Goal: Information Seeking & Learning: Learn about a topic

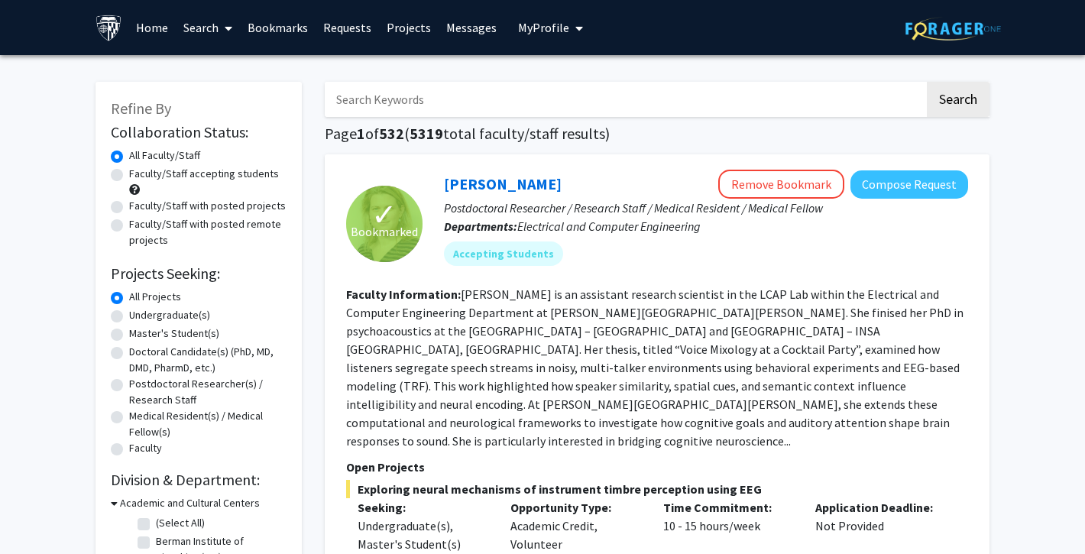
click at [203, 178] on label "Faculty/Staff accepting students" at bounding box center [204, 174] width 150 height 16
click at [139, 176] on input "Faculty/Staff accepting students" at bounding box center [134, 171] width 10 height 10
radio input "true"
click at [186, 326] on div "Undergraduate(s)" at bounding box center [199, 316] width 176 height 18
click at [189, 335] on label "Master's Student(s)" at bounding box center [174, 334] width 90 height 16
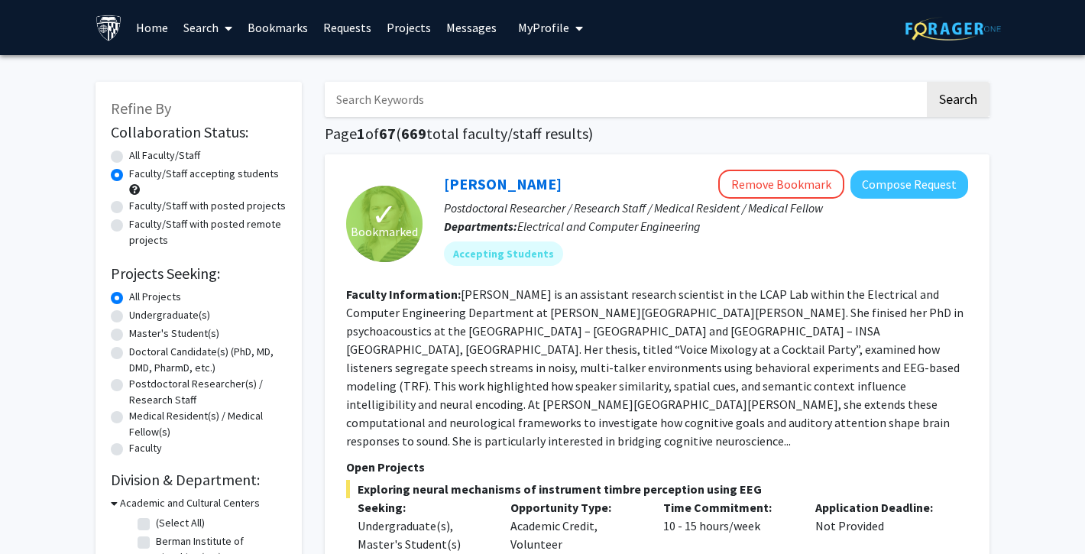
click at [139, 335] on input "Master's Student(s)" at bounding box center [134, 331] width 10 height 10
radio input "true"
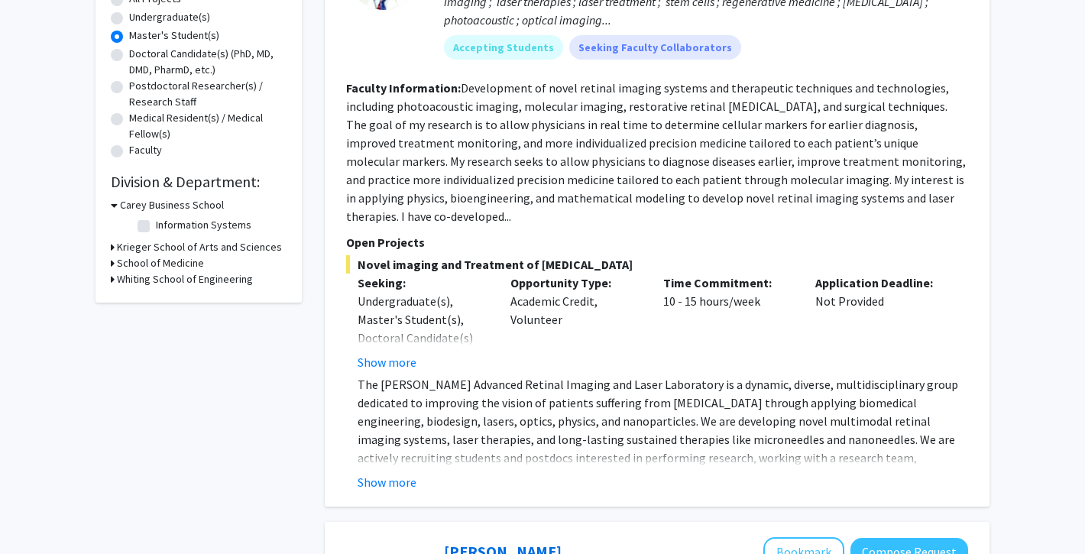
scroll to position [315, 0]
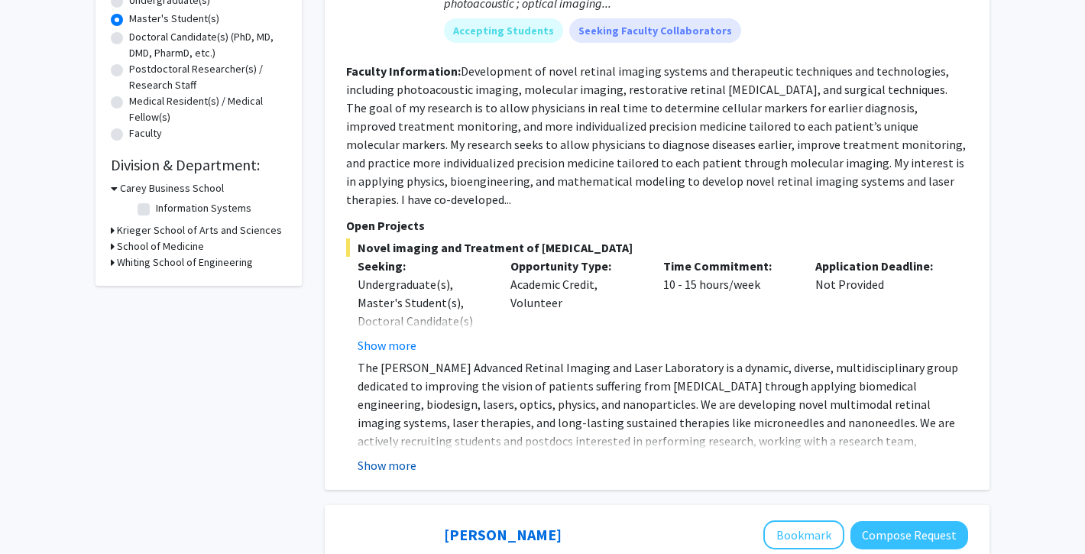
click at [376, 456] on button "Show more" at bounding box center [387, 465] width 59 height 18
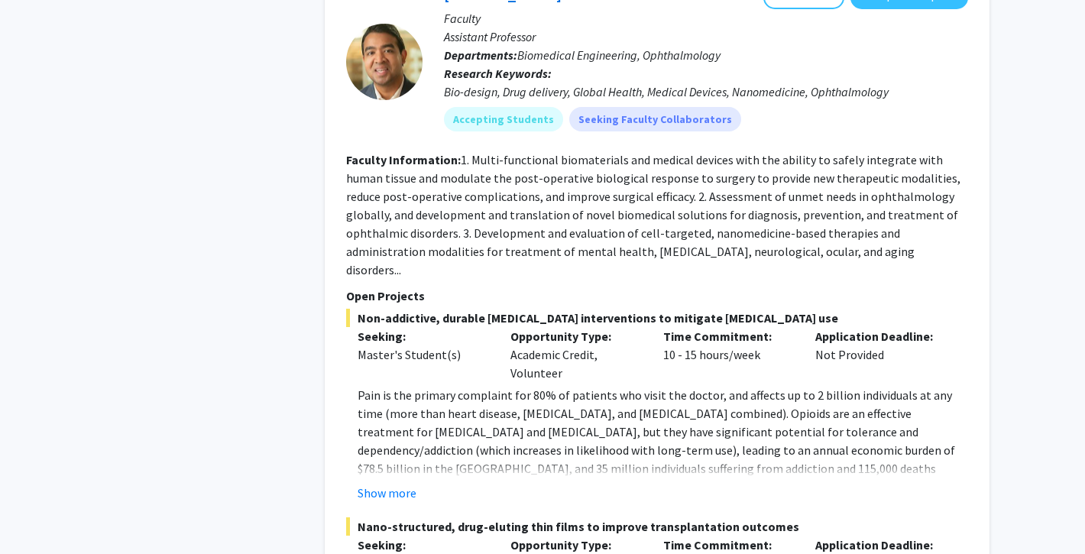
scroll to position [996, 0]
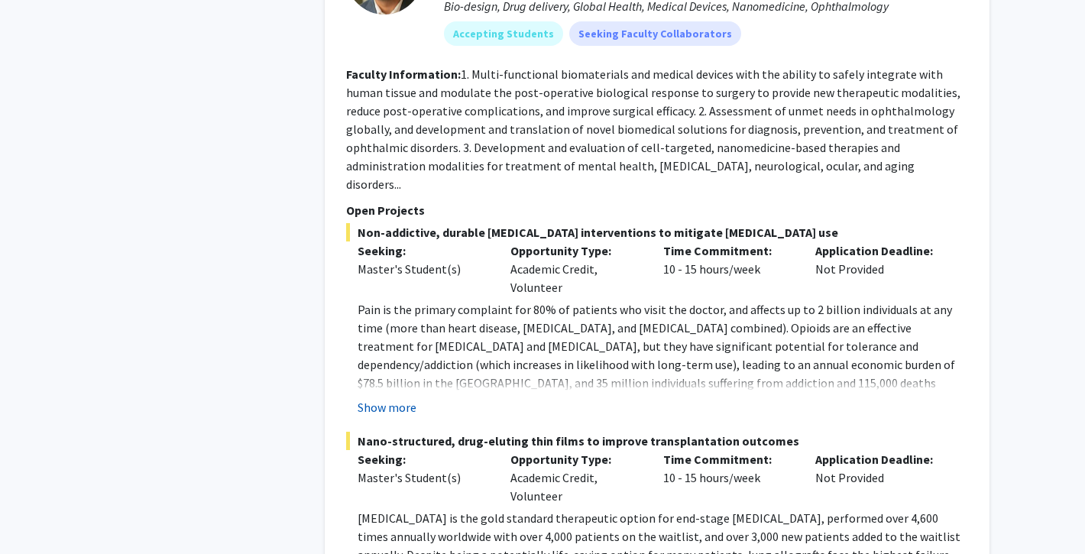
click at [388, 398] on button "Show more" at bounding box center [387, 407] width 59 height 18
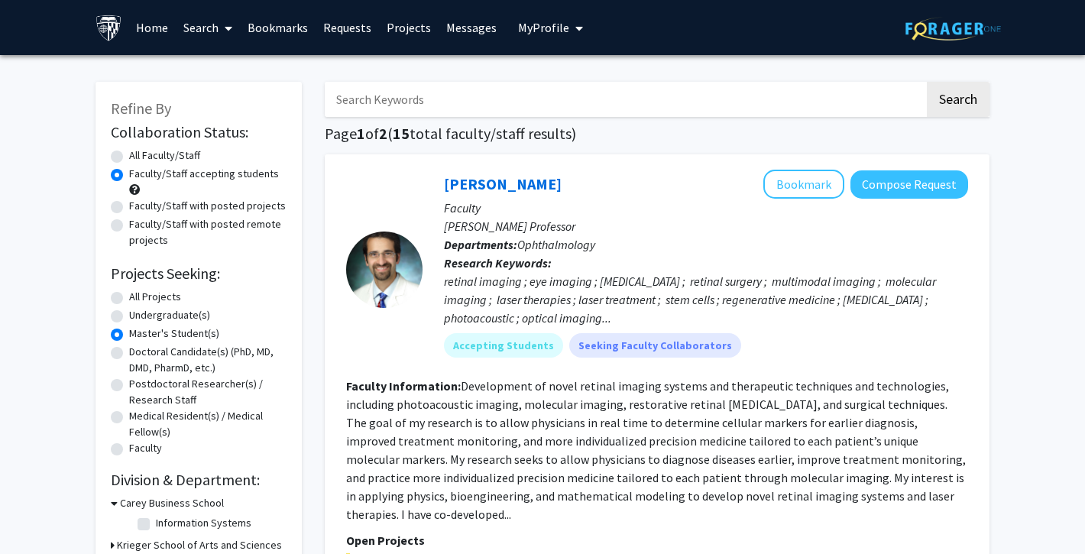
scroll to position [0, 0]
click at [170, 157] on label "All Faculty/Staff" at bounding box center [164, 156] width 71 height 16
click at [139, 157] on input "All Faculty/Staff" at bounding box center [134, 153] width 10 height 10
radio input "true"
click at [267, 235] on label "Faculty/Staff with posted remote projects" at bounding box center [207, 232] width 157 height 32
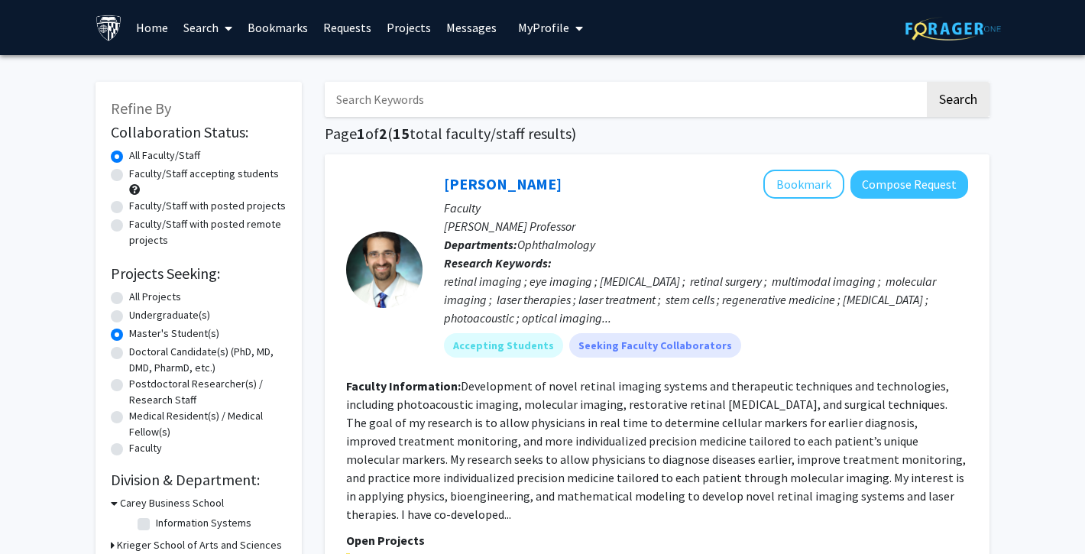
click at [139, 226] on input "Faculty/Staff with posted remote projects" at bounding box center [134, 221] width 10 height 10
radio input "true"
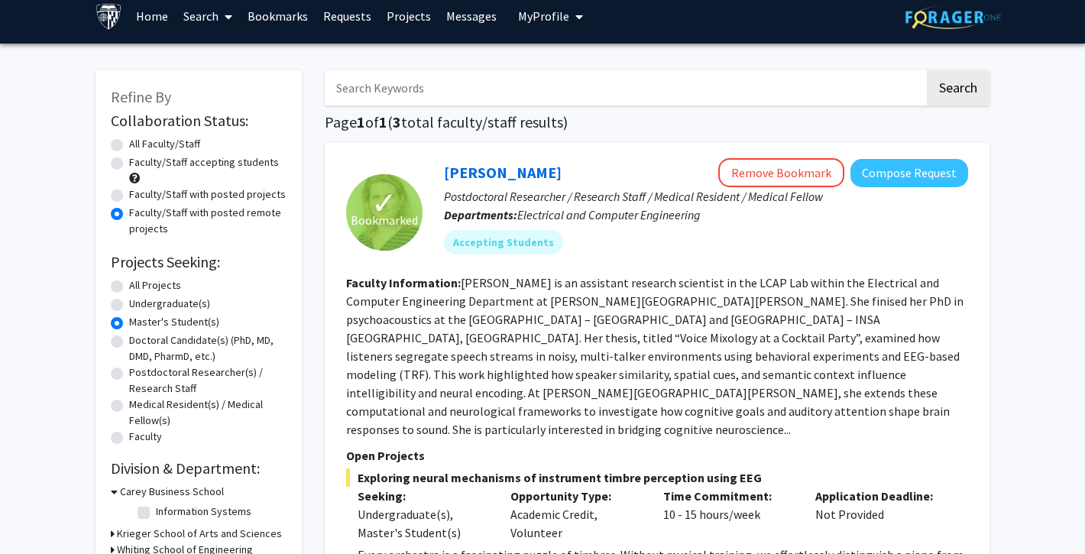
scroll to position [18, 0]
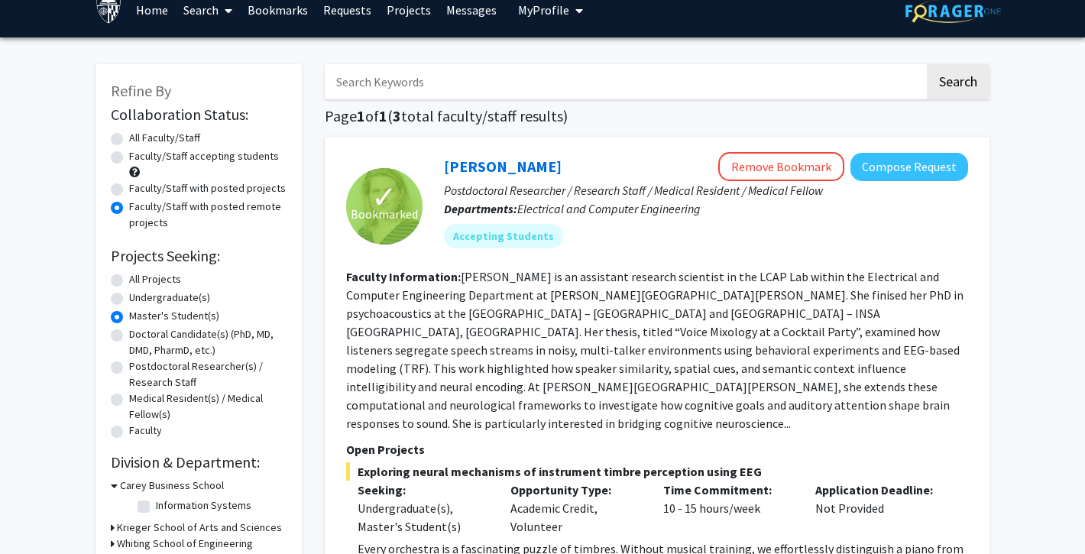
click at [167, 391] on label "Postdoctoral Researcher(s) / Research Staff" at bounding box center [207, 374] width 157 height 32
click at [139, 368] on input "Postdoctoral Researcher(s) / Research Staff" at bounding box center [134, 363] width 10 height 10
radio input "true"
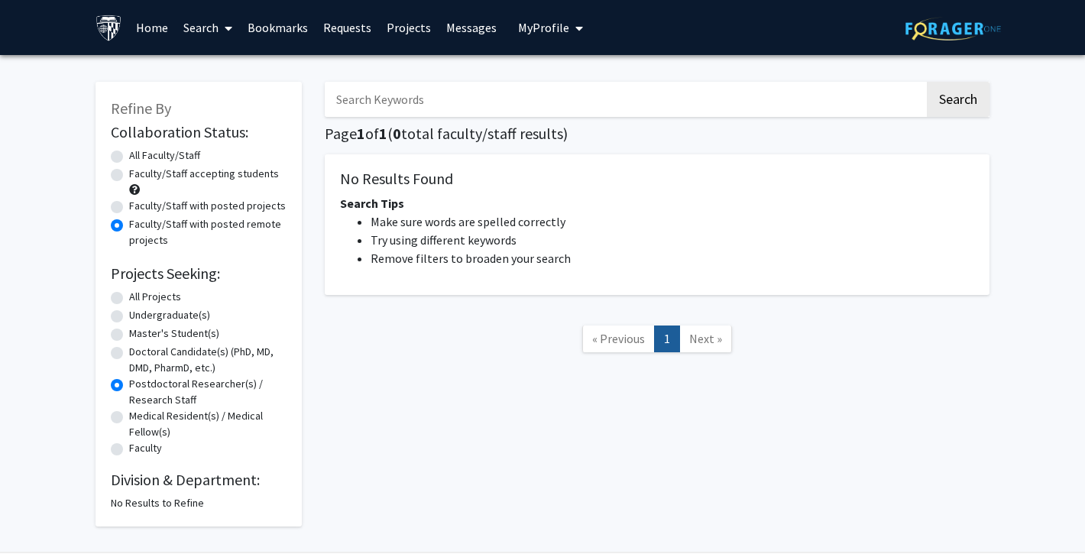
click at [188, 155] on label "All Faculty/Staff" at bounding box center [164, 156] width 71 height 16
click at [139, 155] on input "All Faculty/Staff" at bounding box center [134, 153] width 10 height 10
radio input "true"
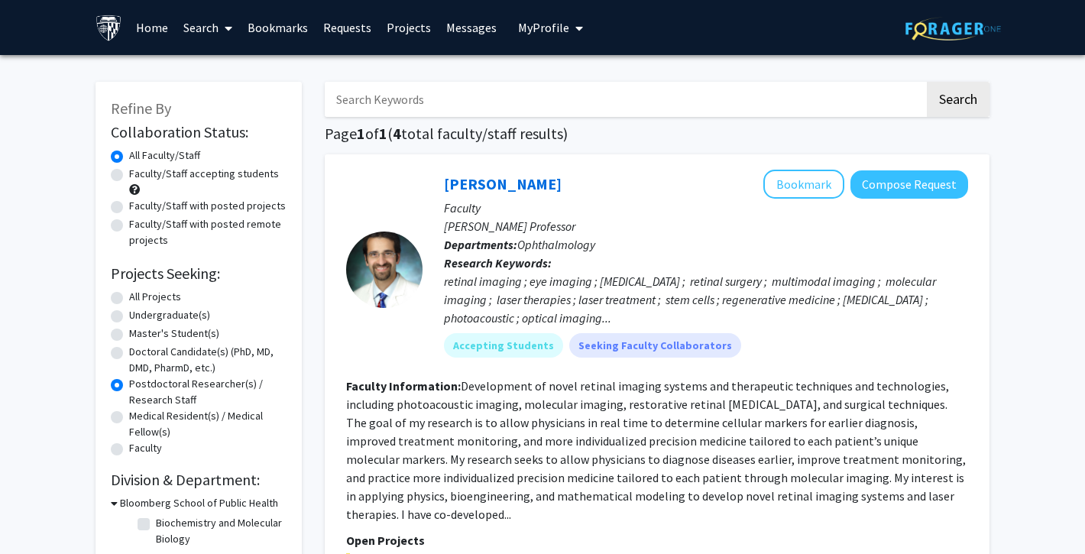
click at [284, 28] on link "Bookmarks" at bounding box center [278, 27] width 76 height 53
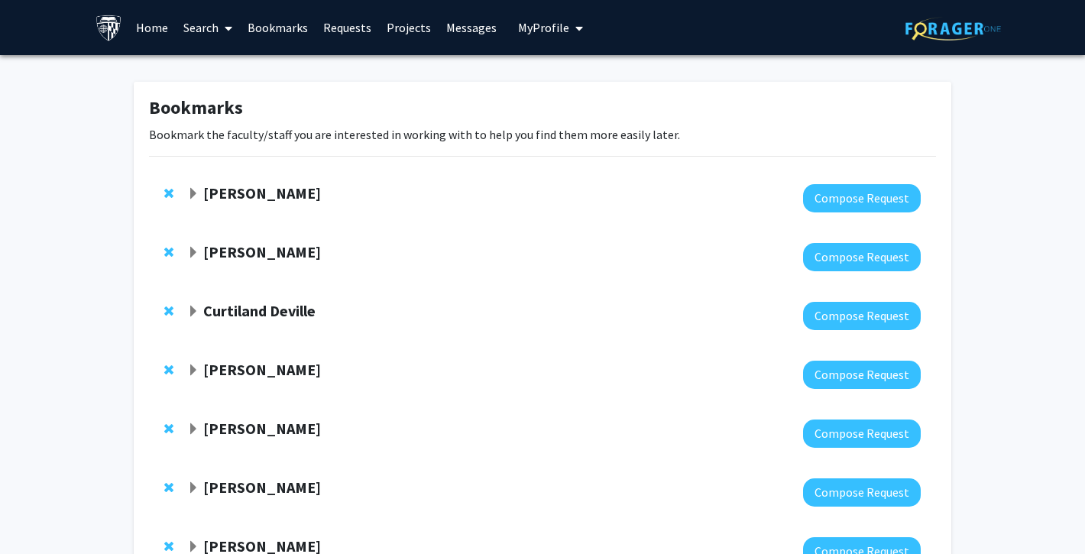
click at [263, 193] on strong "[PERSON_NAME]" at bounding box center [262, 192] width 118 height 19
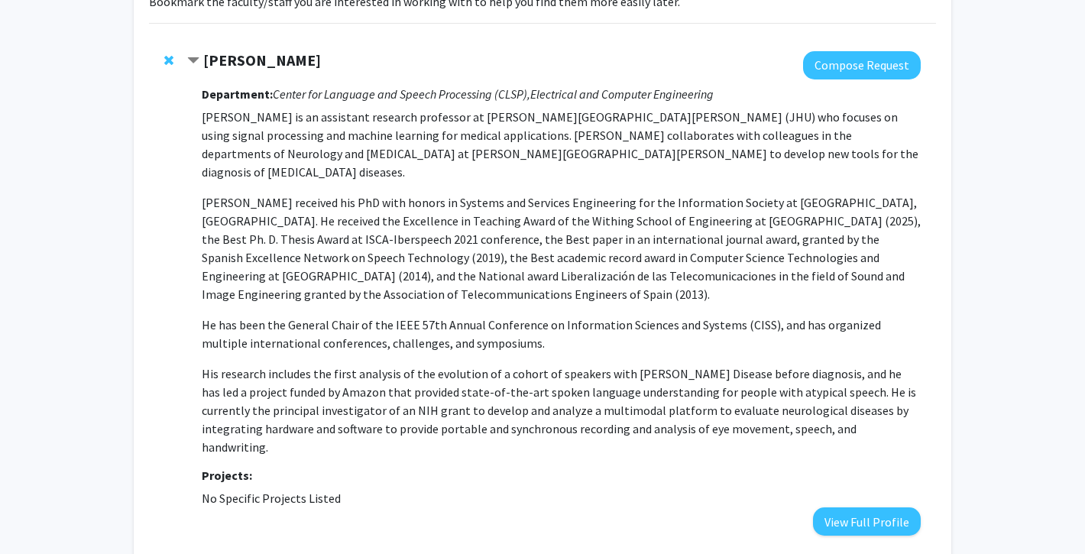
scroll to position [170, 0]
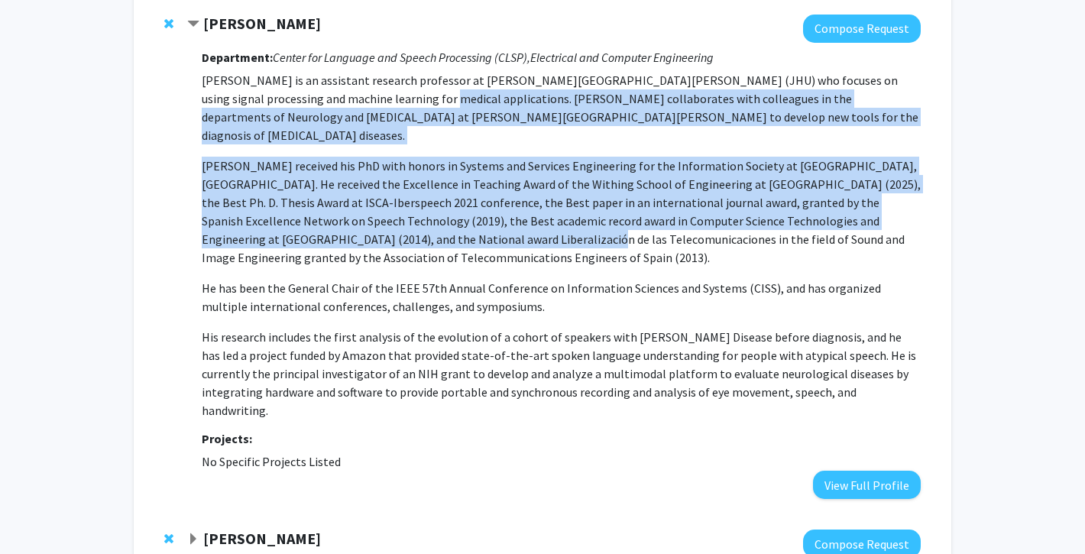
drag, startPoint x: 361, startPoint y: 103, endPoint x: 409, endPoint y: 260, distance: 163.9
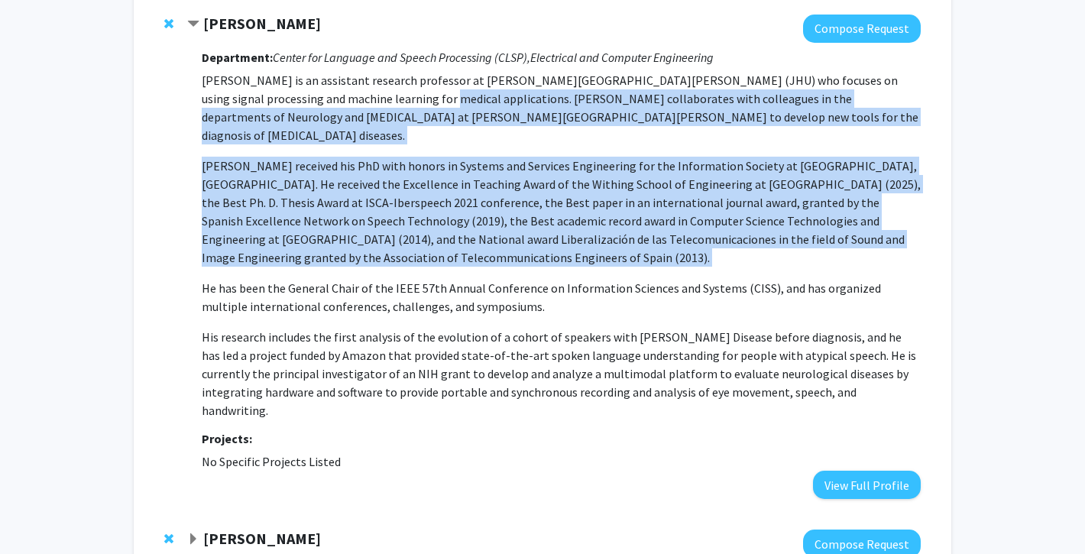
click at [409, 260] on p "[PERSON_NAME] is an assistant research professor at [PERSON_NAME][GEOGRAPHIC_DA…" at bounding box center [561, 245] width 719 height 349
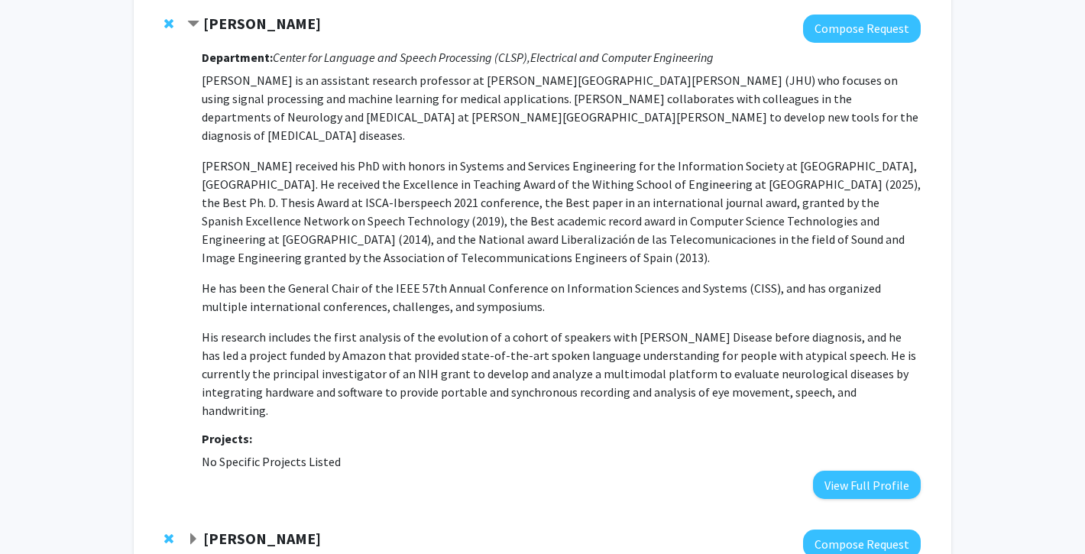
click at [409, 260] on p "[PERSON_NAME] is an assistant research professor at [PERSON_NAME][GEOGRAPHIC_DA…" at bounding box center [561, 245] width 719 height 349
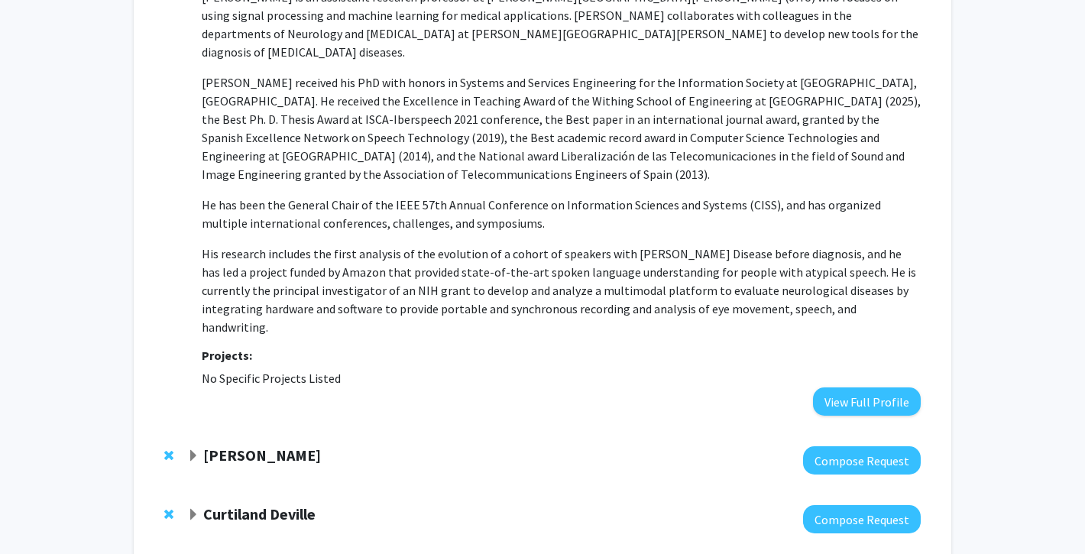
scroll to position [326, 0]
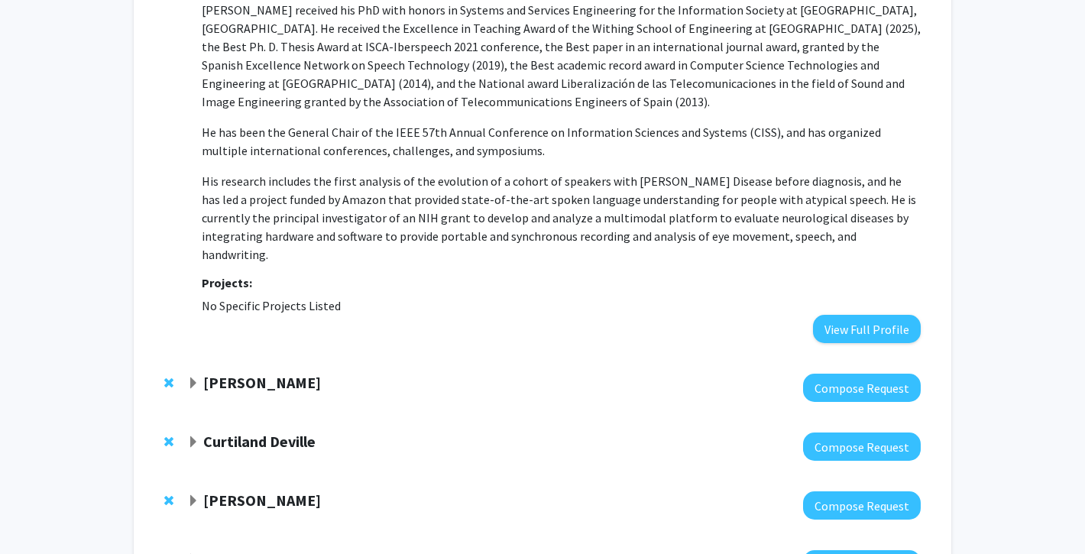
click at [276, 373] on strong "[PERSON_NAME]" at bounding box center [262, 382] width 118 height 19
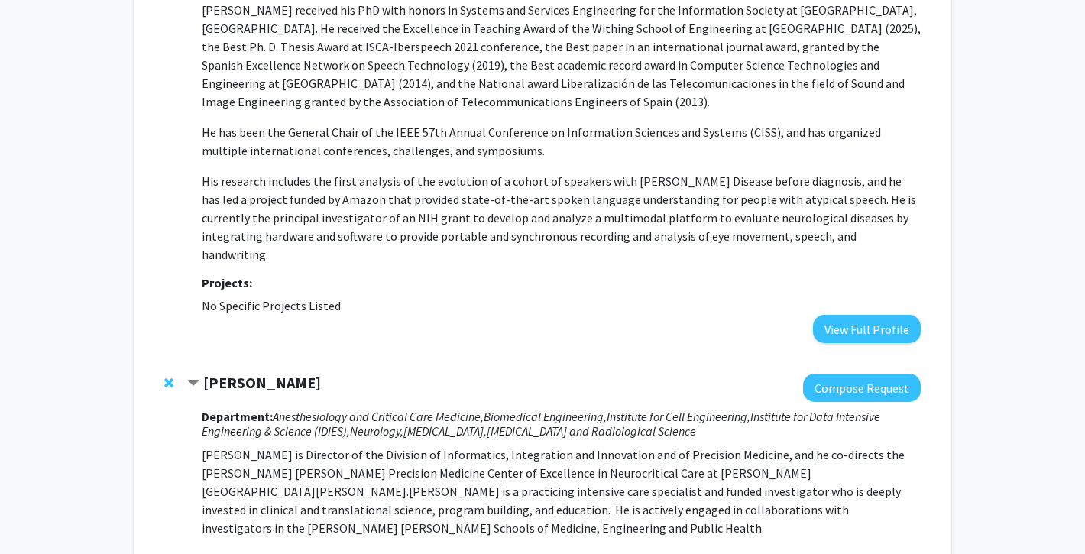
scroll to position [0, 0]
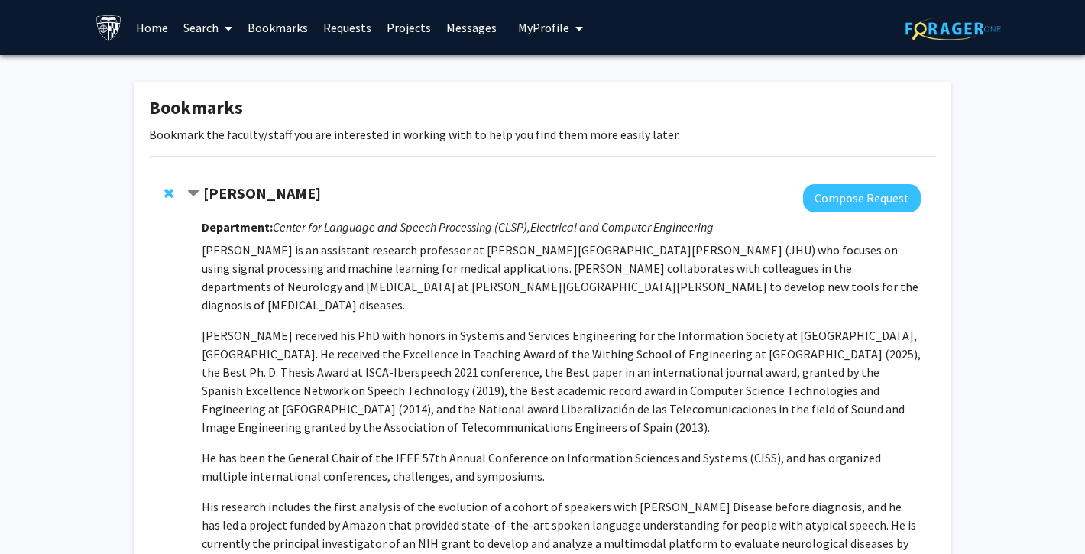
click at [235, 199] on strong "[PERSON_NAME]" at bounding box center [262, 192] width 118 height 19
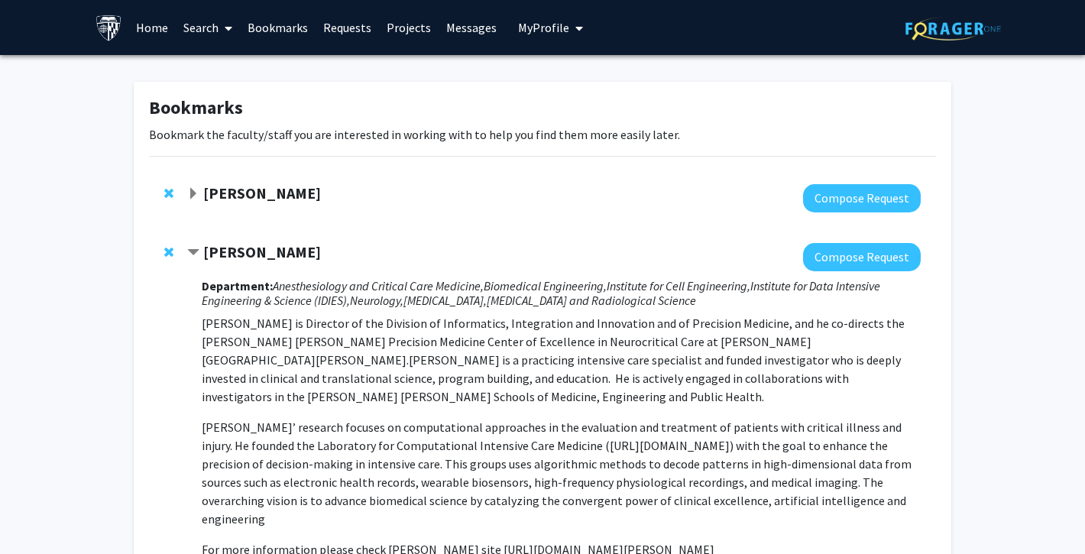
click at [310, 185] on strong "[PERSON_NAME]" at bounding box center [262, 192] width 118 height 19
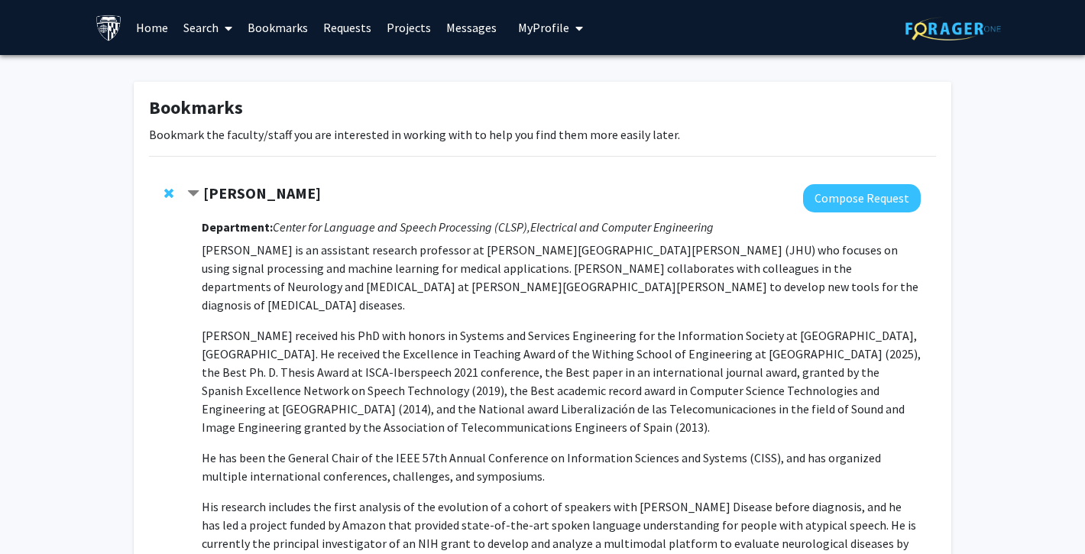
drag, startPoint x: 199, startPoint y: 193, endPoint x: 387, endPoint y: 197, distance: 188.0
click at [387, 197] on div "[PERSON_NAME]" at bounding box center [352, 193] width 330 height 19
copy div "[PERSON_NAME]"
click at [152, 34] on link "Home" at bounding box center [151, 27] width 47 height 53
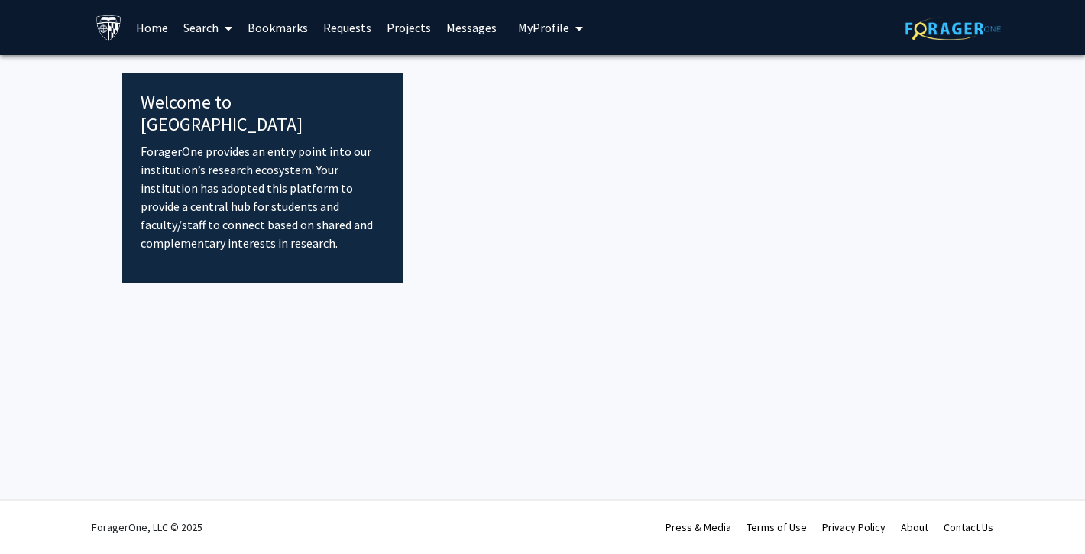
click at [542, 125] on div at bounding box center [683, 177] width 560 height 209
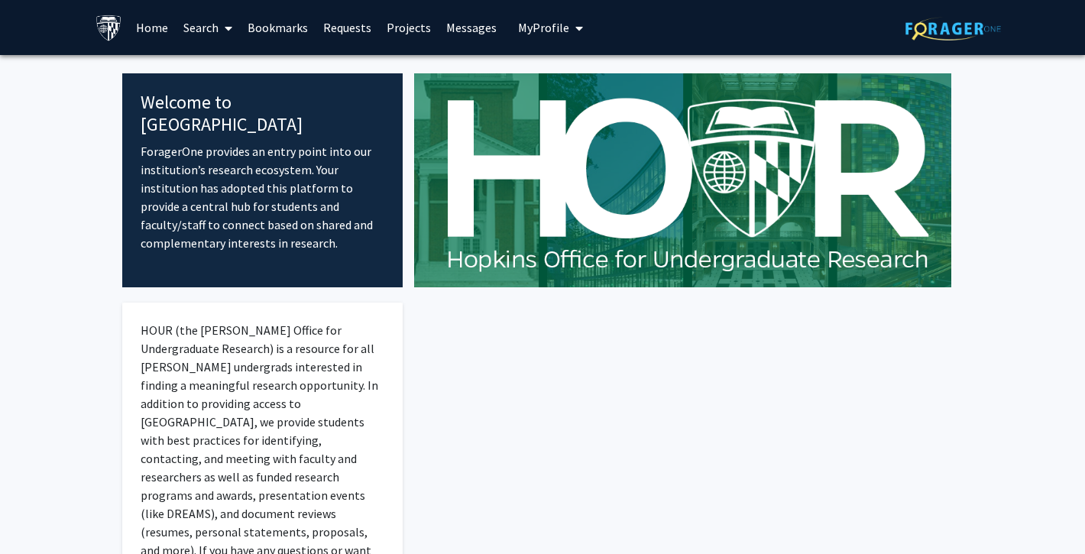
click at [203, 35] on link "Search" at bounding box center [208, 27] width 64 height 53
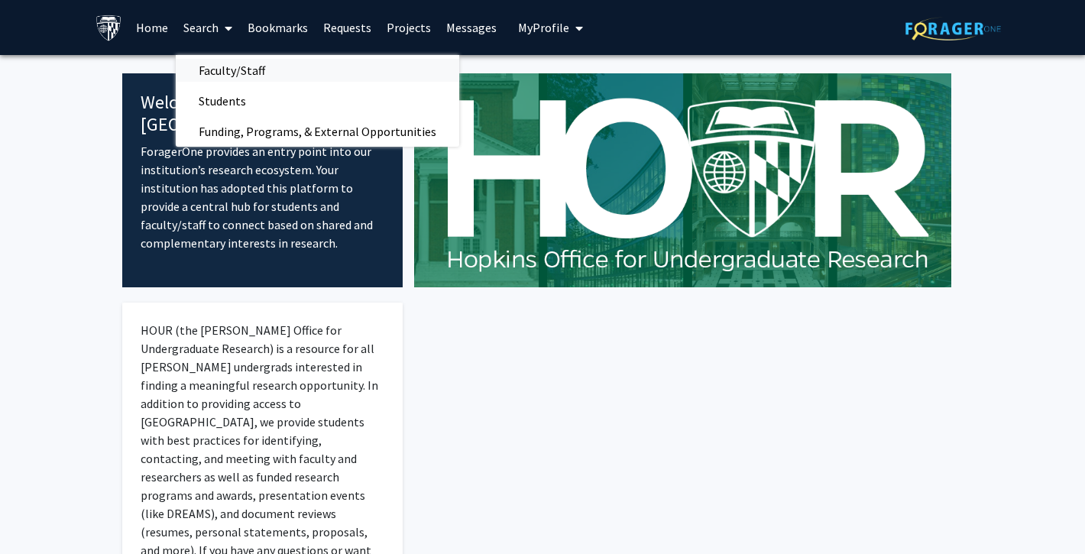
click at [235, 76] on span "Faculty/Staff" at bounding box center [232, 70] width 112 height 31
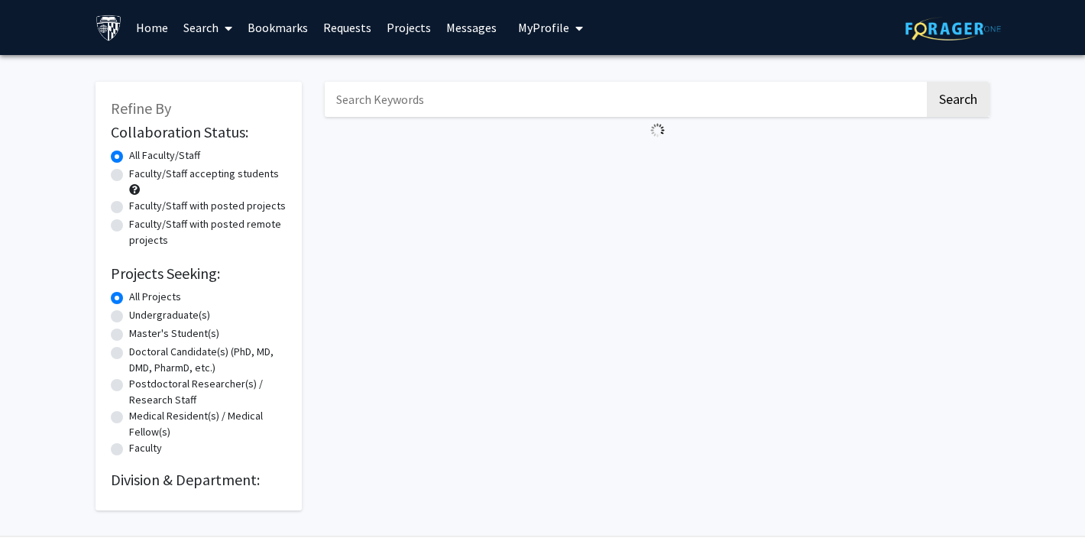
click at [434, 99] on input "Search Keywords" at bounding box center [625, 99] width 600 height 35
paste input "[PERSON_NAME]"
type input "[PERSON_NAME]"
click at [958, 102] on button "Search" at bounding box center [958, 99] width 63 height 35
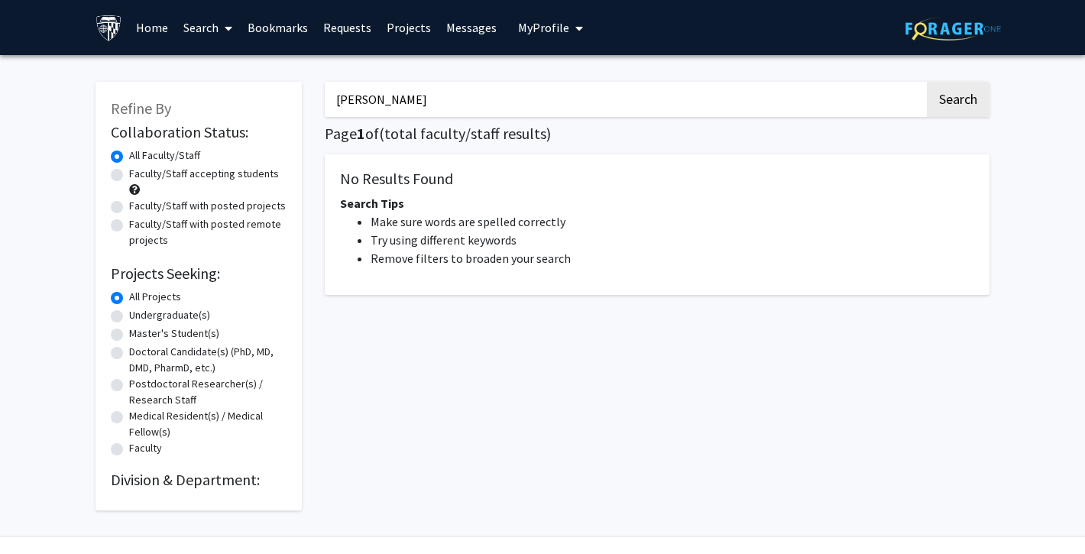
click at [958, 102] on button "Search" at bounding box center [958, 99] width 63 height 35
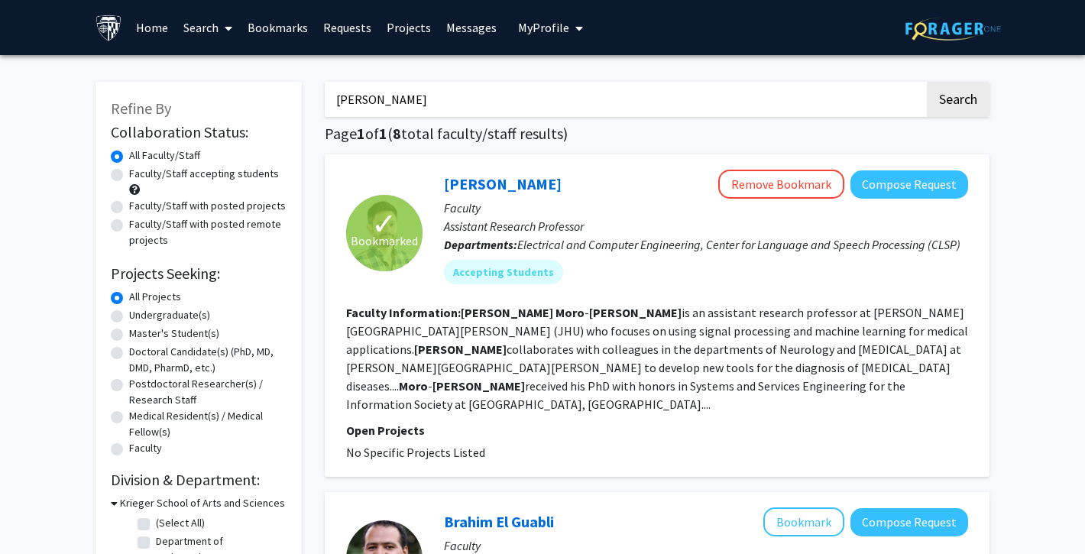
click at [820, 363] on fg-read-more "[PERSON_NAME] is an assistant research professor at [PERSON_NAME][GEOGRAPHIC_DA…" at bounding box center [657, 358] width 622 height 107
click at [820, 389] on section "Faculty Information: [PERSON_NAME] is an assistant research professor at [PERSO…" at bounding box center [657, 358] width 622 height 110
click at [815, 377] on fg-read-more "[PERSON_NAME] is an assistant research professor at [PERSON_NAME][GEOGRAPHIC_DA…" at bounding box center [657, 358] width 622 height 107
click at [160, 24] on link "Home" at bounding box center [151, 27] width 47 height 53
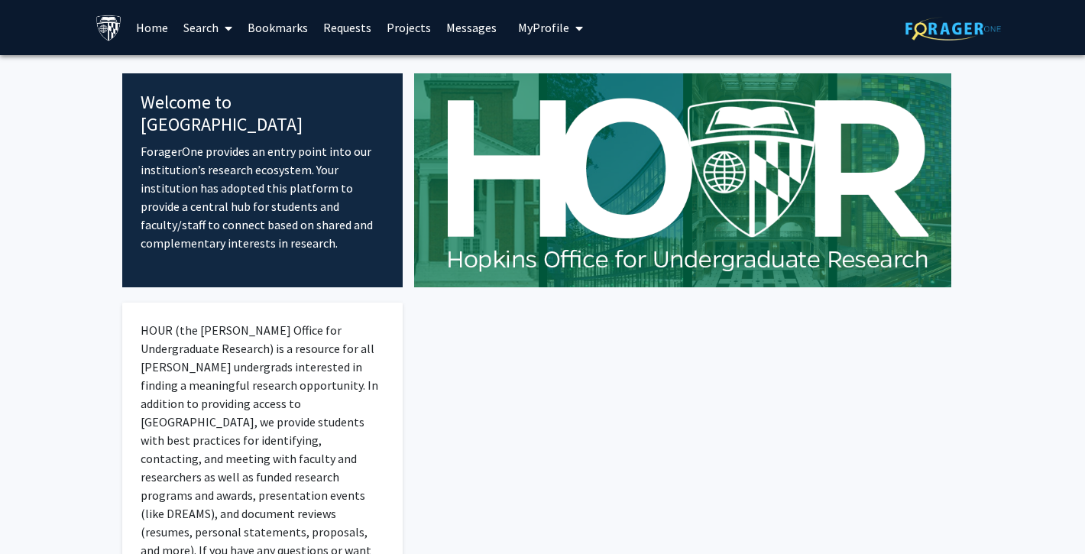
click at [215, 33] on link "Search" at bounding box center [208, 27] width 64 height 53
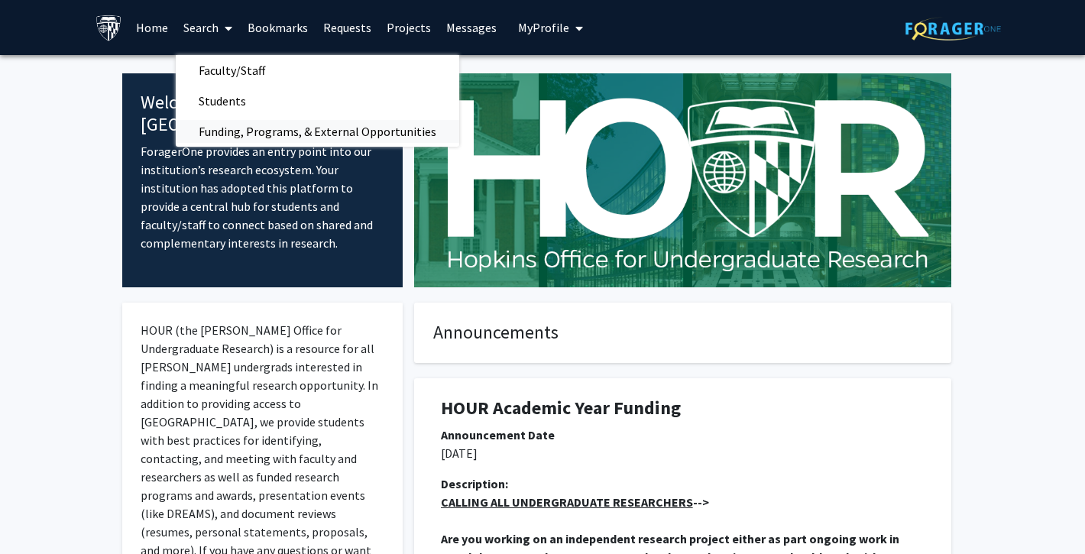
click at [239, 133] on span "Funding, Programs, & External Opportunities" at bounding box center [318, 131] width 284 height 31
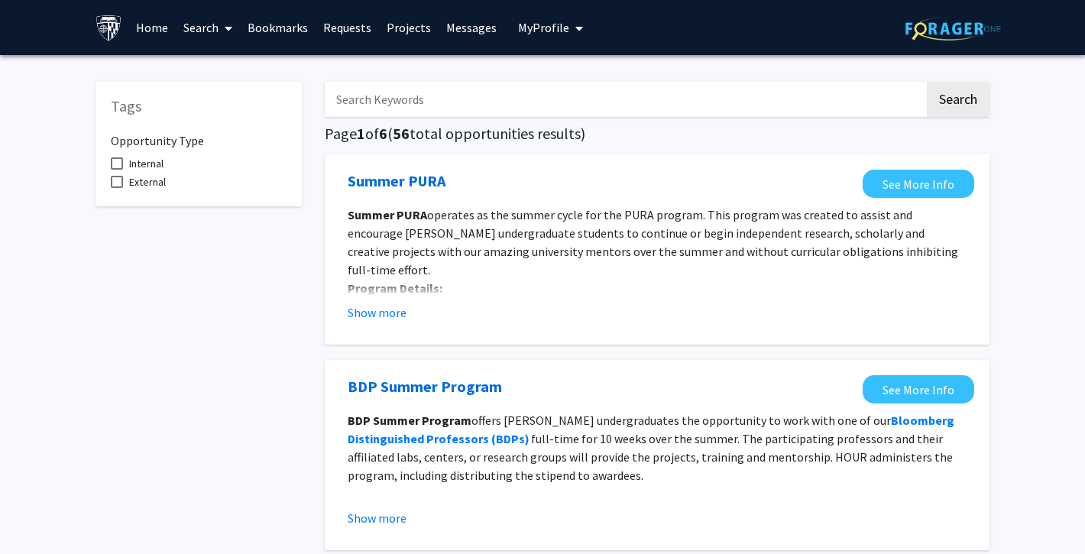
scroll to position [19, 0]
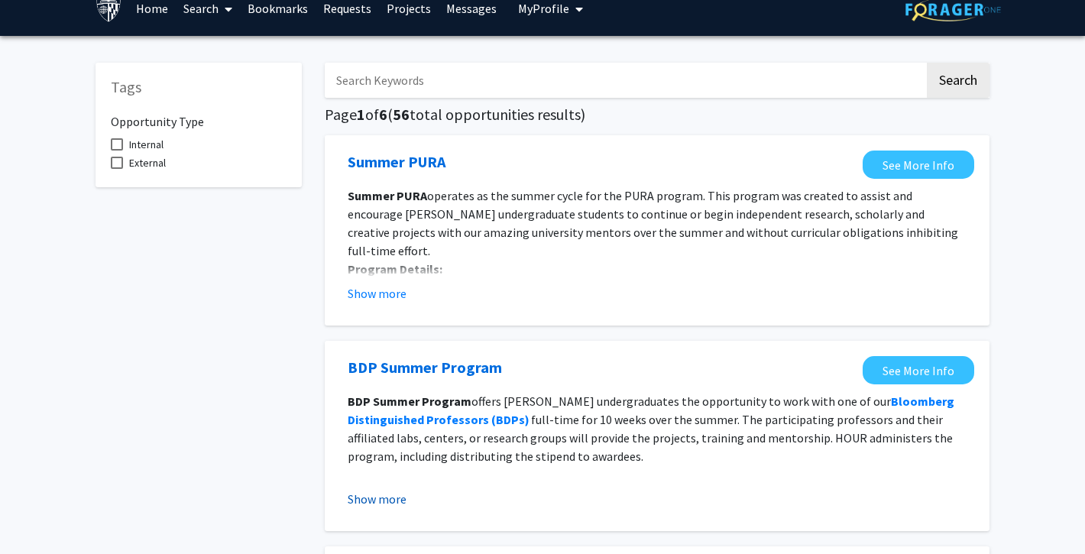
click at [390, 502] on button "Show more" at bounding box center [377, 499] width 59 height 18
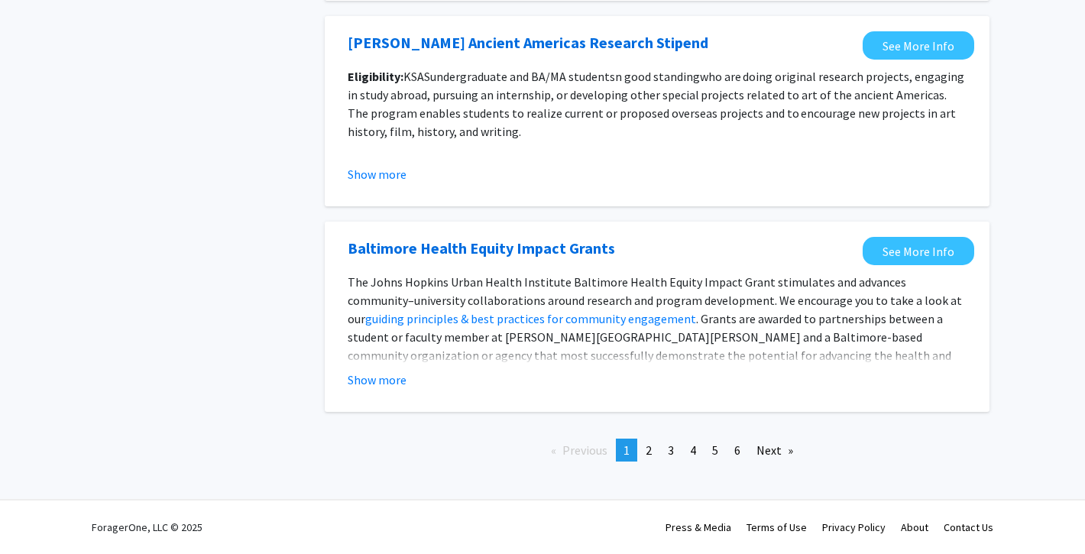
scroll to position [1944, 0]
click at [654, 453] on link "page 2" at bounding box center [648, 450] width 21 height 23
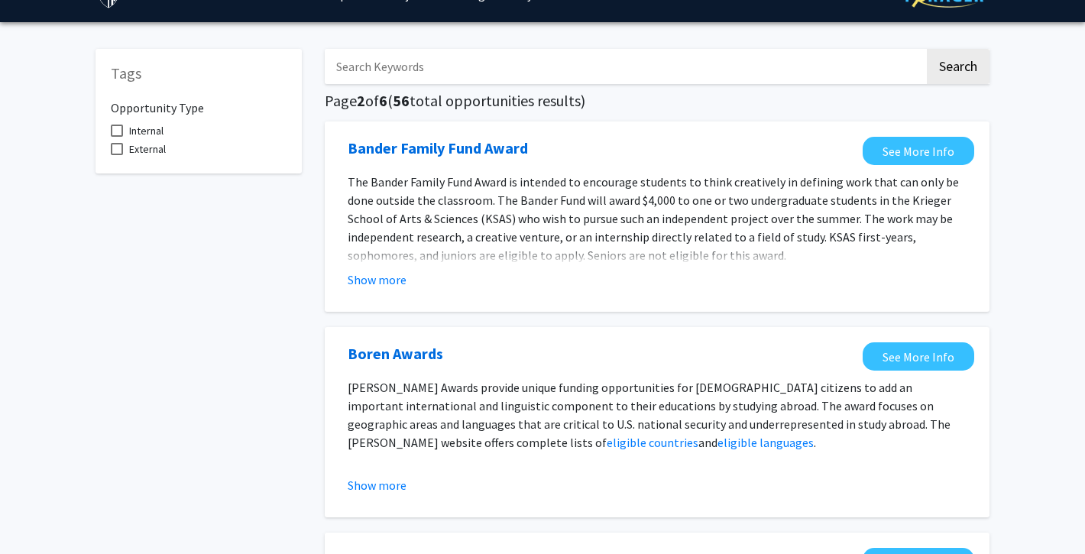
scroll to position [60, 0]
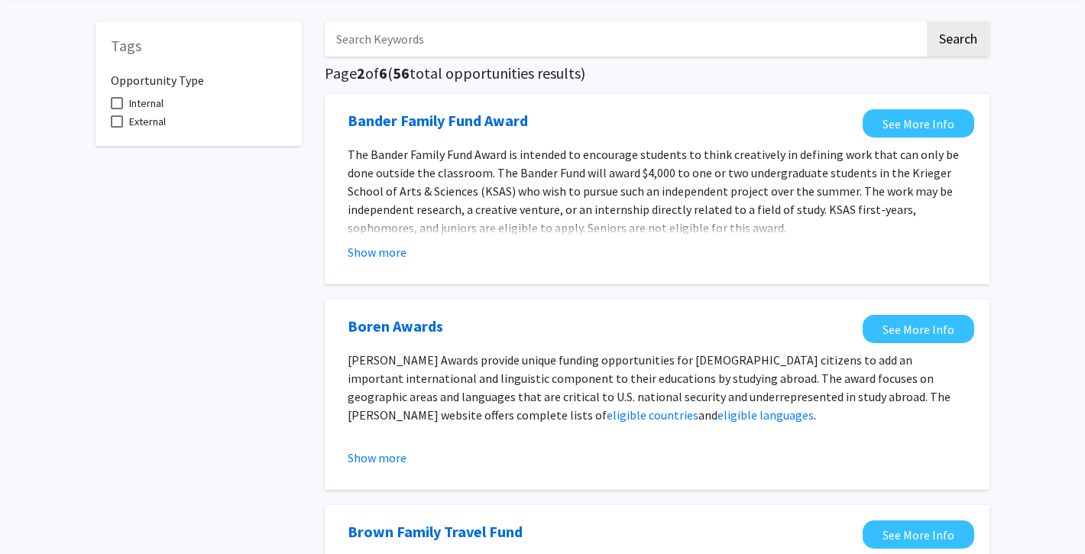
click at [511, 34] on input "Search Keywords" at bounding box center [625, 38] width 600 height 35
click at [958, 57] on button "Search" at bounding box center [958, 38] width 63 height 35
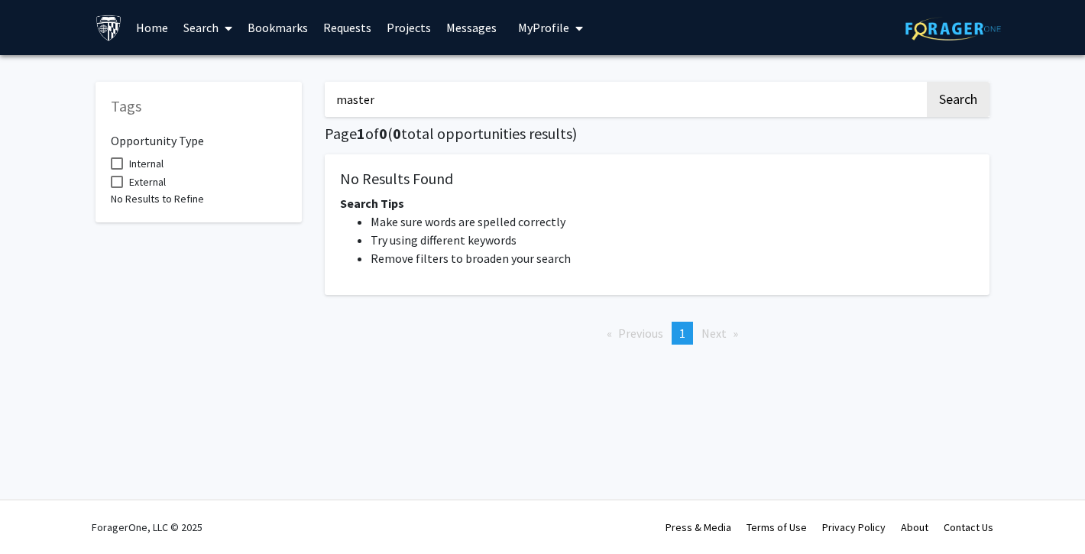
drag, startPoint x: 370, startPoint y: 104, endPoint x: 326, endPoint y: 104, distance: 44.3
click at [326, 104] on input "master" at bounding box center [625, 99] width 600 height 35
click at [958, 102] on button "Search" at bounding box center [958, 99] width 63 height 35
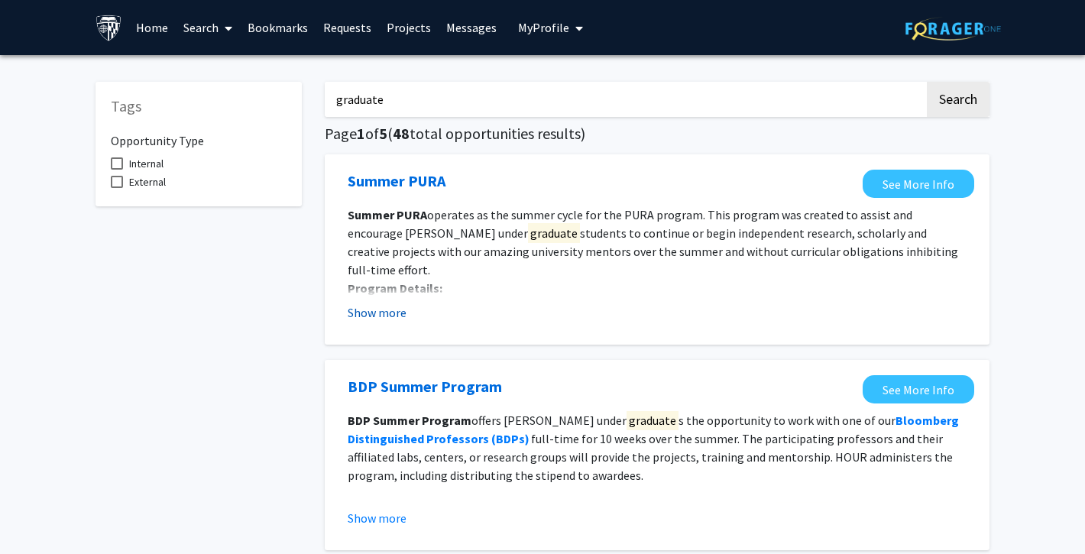
click at [372, 314] on button "Show more" at bounding box center [377, 312] width 59 height 18
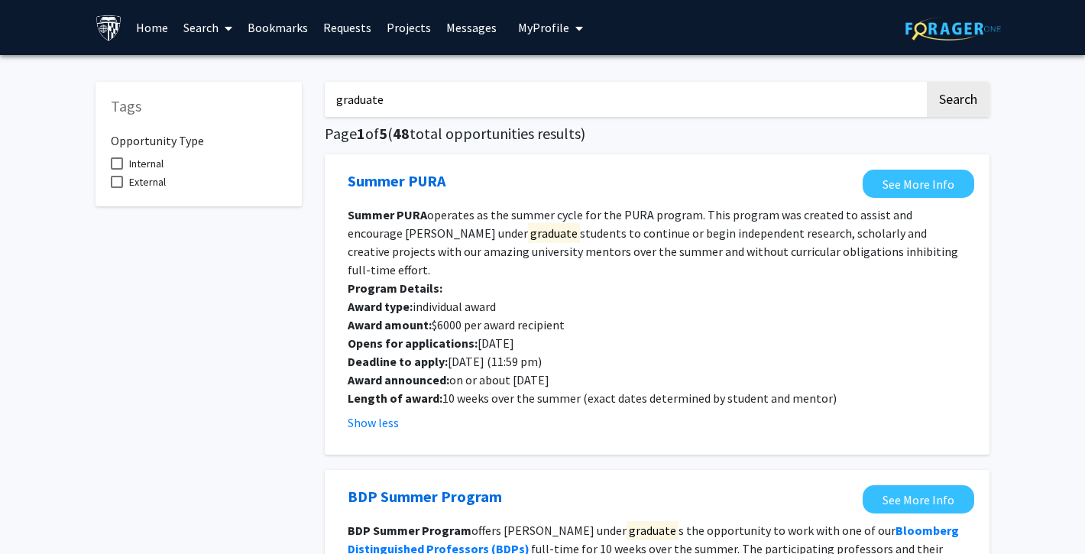
click at [410, 102] on input "graduate" at bounding box center [625, 99] width 600 height 35
type input "g"
click at [978, 94] on button "Search" at bounding box center [958, 99] width 63 height 35
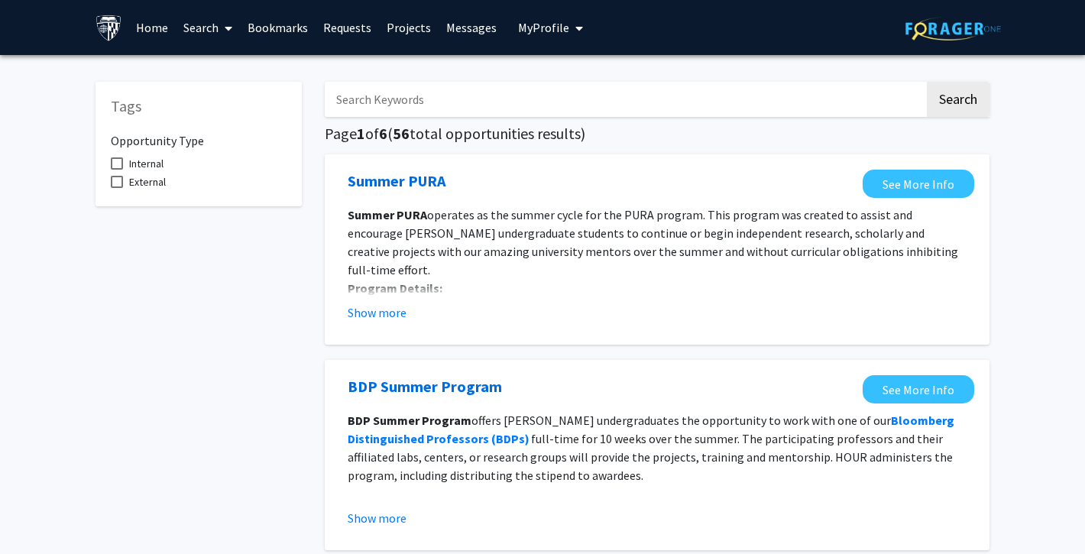
click at [138, 179] on span "External" at bounding box center [147, 182] width 37 height 18
click at [117, 188] on input "External" at bounding box center [116, 188] width 1 height 1
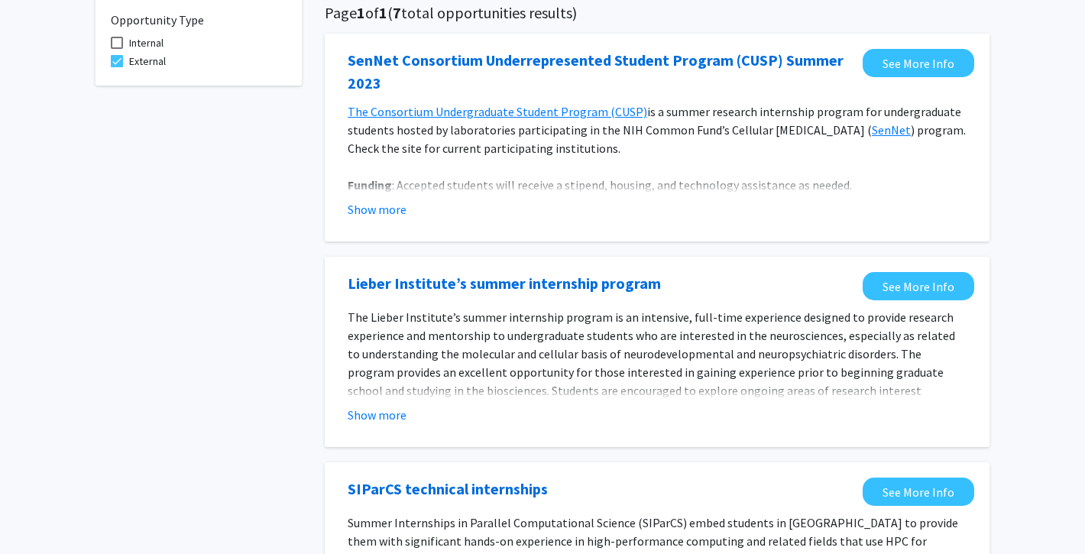
scroll to position [122, 0]
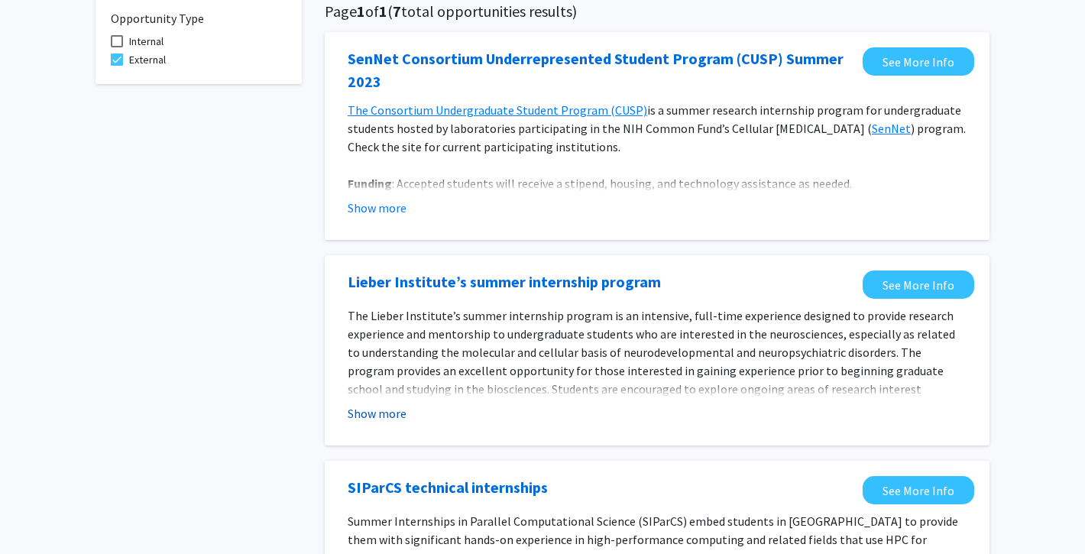
click at [388, 413] on button "Show more" at bounding box center [377, 413] width 59 height 18
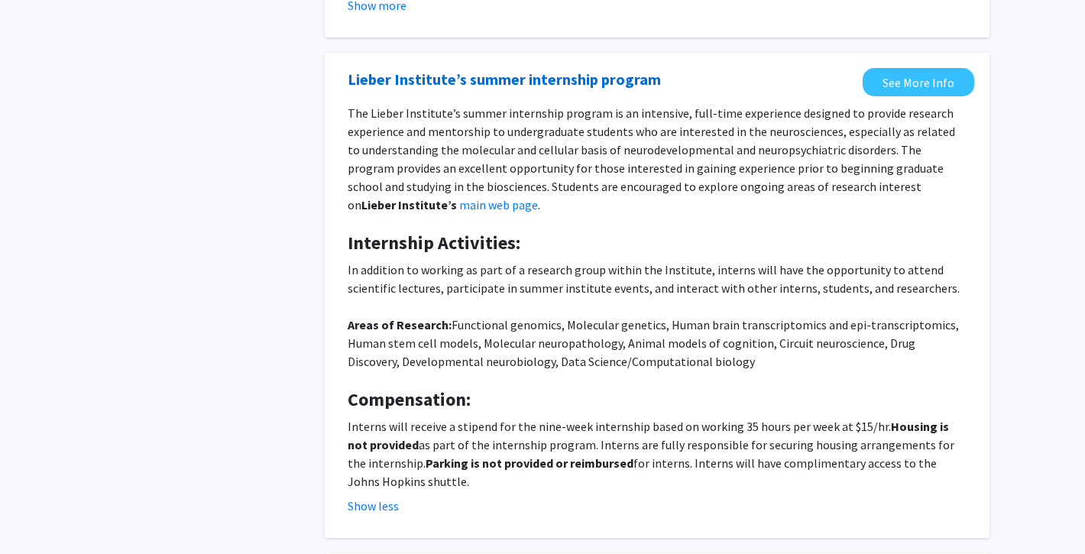
scroll to position [546, 0]
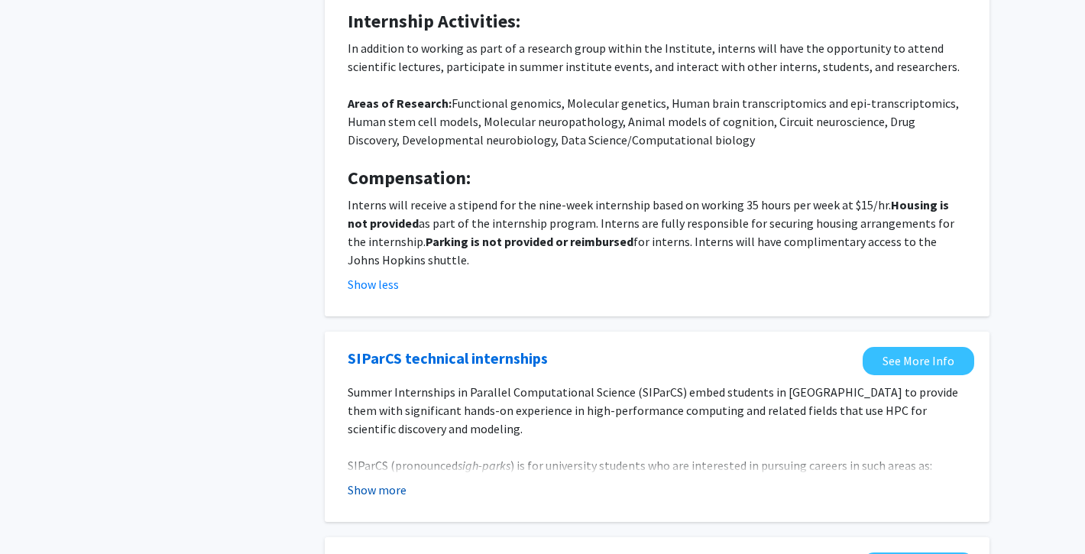
click at [391, 494] on button "Show more" at bounding box center [377, 490] width 59 height 18
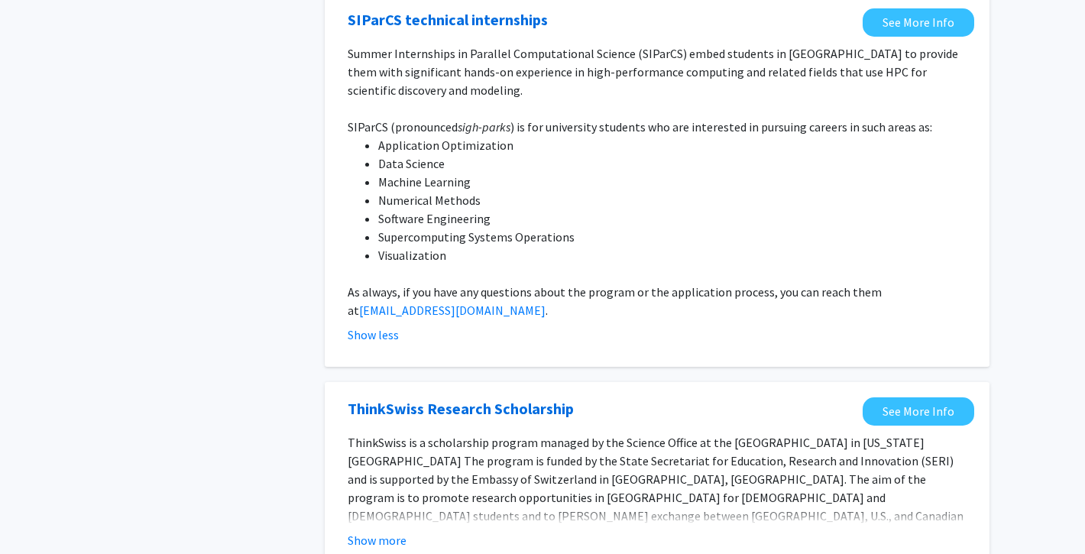
scroll to position [977, 0]
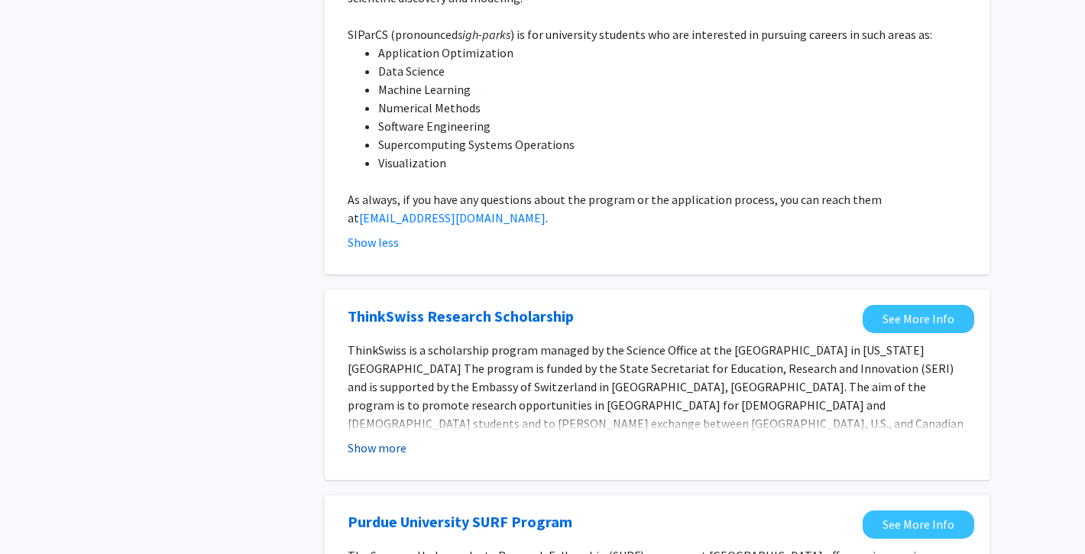
click at [391, 457] on button "Show more" at bounding box center [377, 448] width 59 height 18
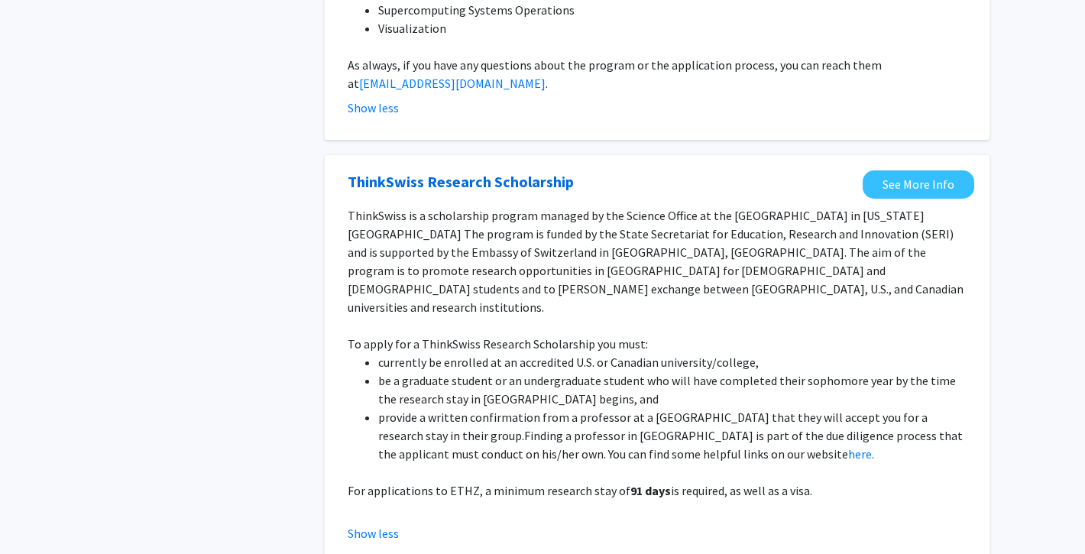
scroll to position [1113, 0]
click at [903, 172] on link "See More Info" at bounding box center [919, 184] width 112 height 28
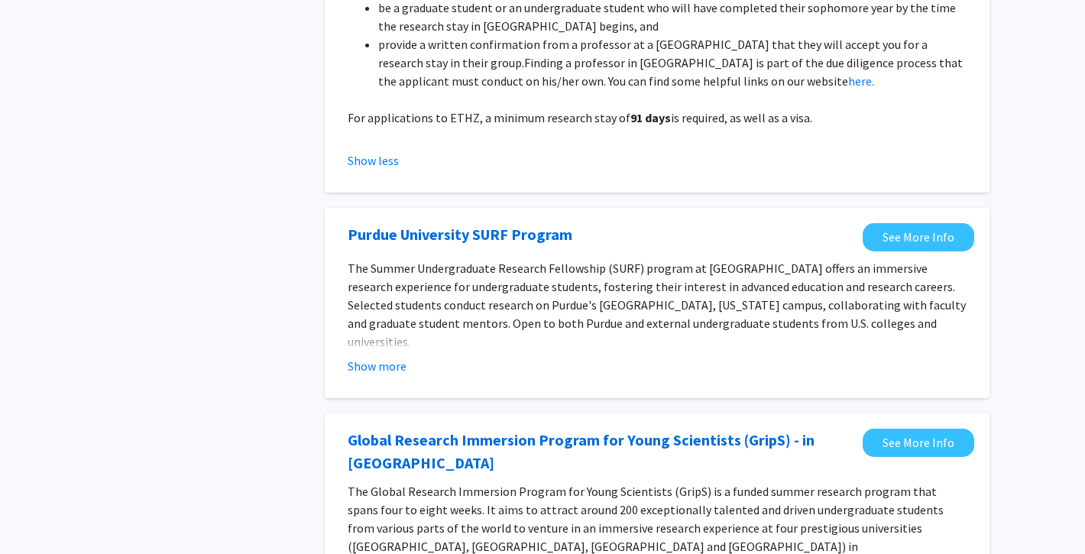
scroll to position [1614, 0]
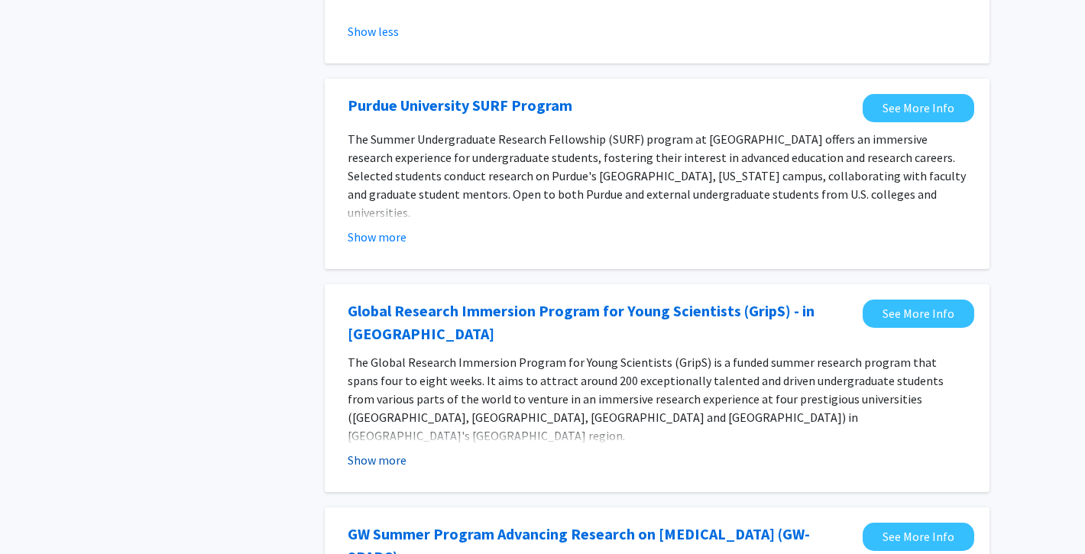
click at [369, 451] on button "Show more" at bounding box center [377, 460] width 59 height 18
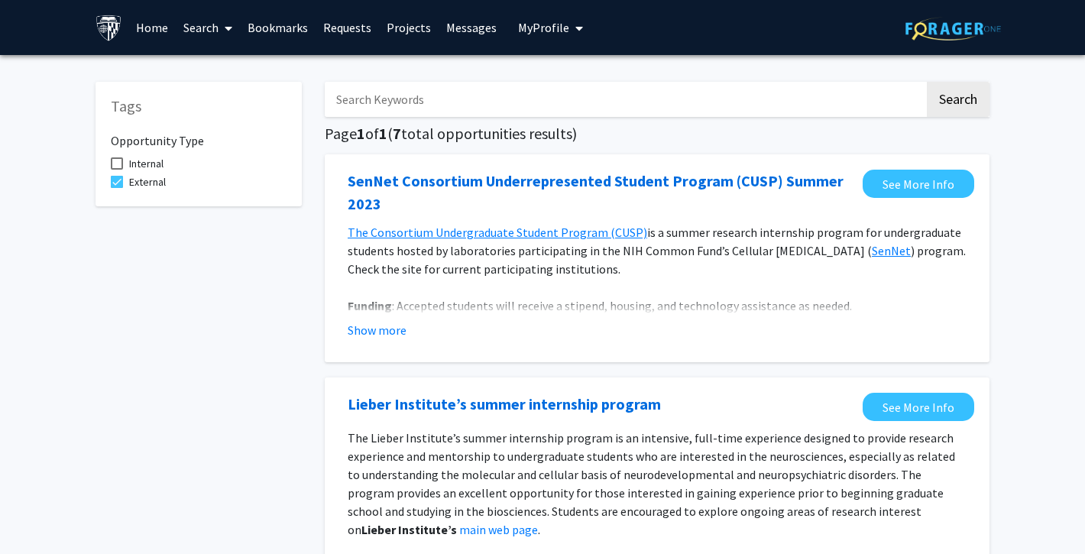
scroll to position [0, 0]
click at [137, 179] on span "External" at bounding box center [147, 182] width 37 height 18
click at [117, 188] on input "External" at bounding box center [116, 188] width 1 height 1
checkbox input "false"
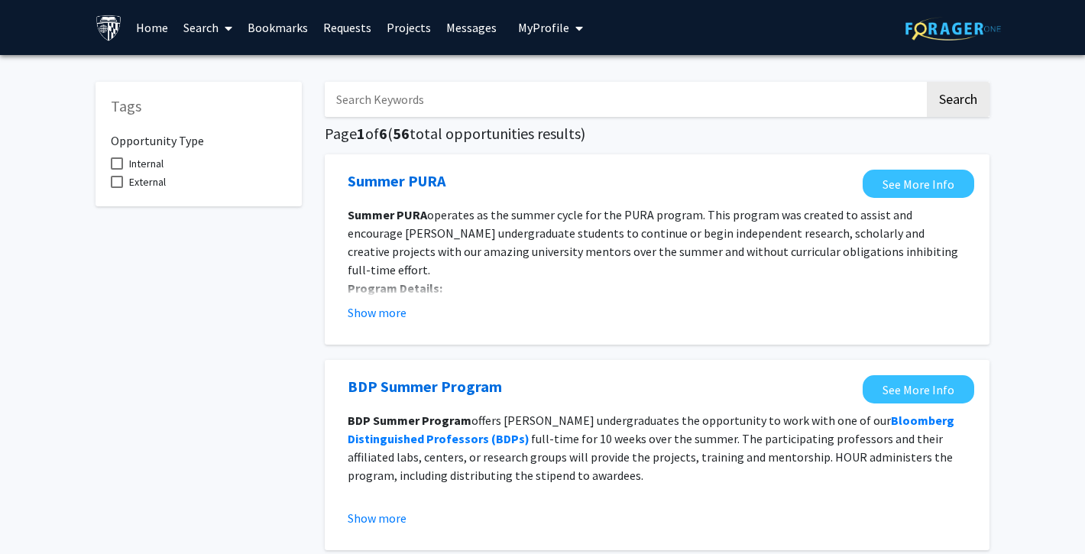
click at [142, 164] on span "Internal" at bounding box center [146, 163] width 34 height 18
click at [117, 170] on input "Internal" at bounding box center [116, 170] width 1 height 1
checkbox input "true"
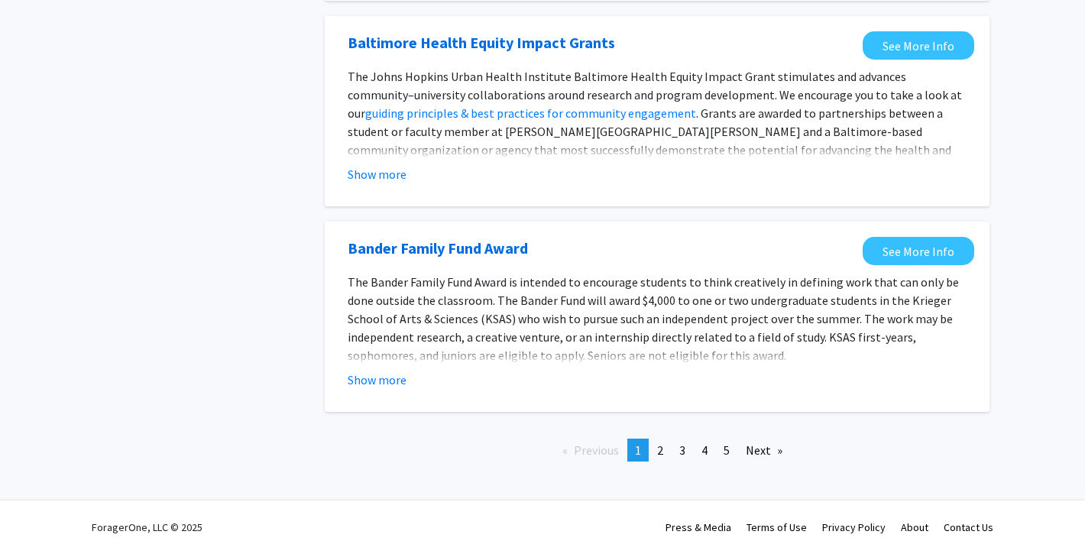
scroll to position [1724, 0]
click at [676, 449] on link "page 3" at bounding box center [682, 450] width 21 height 23
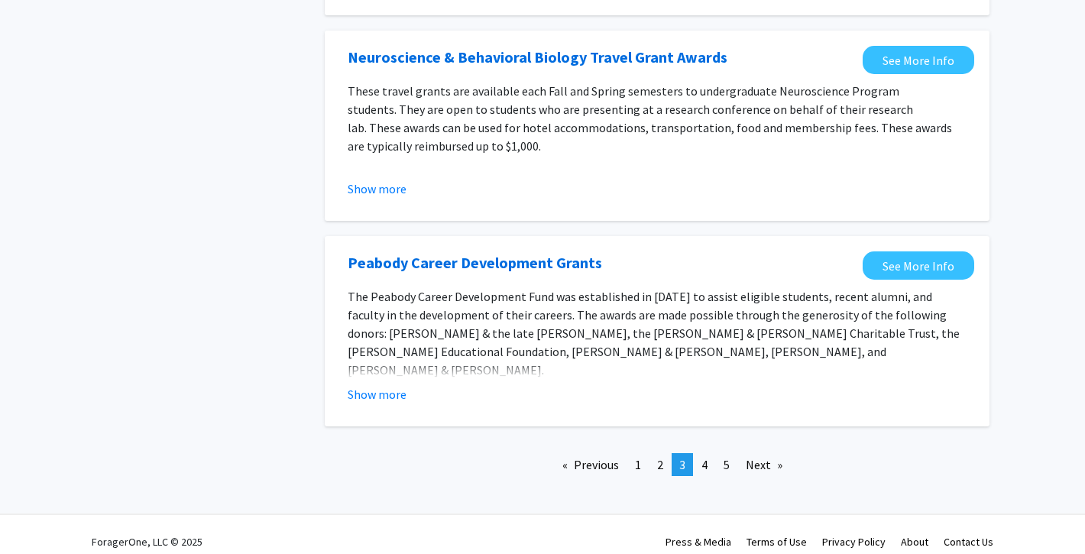
scroll to position [1761, 0]
